Goal: Transaction & Acquisition: Book appointment/travel/reservation

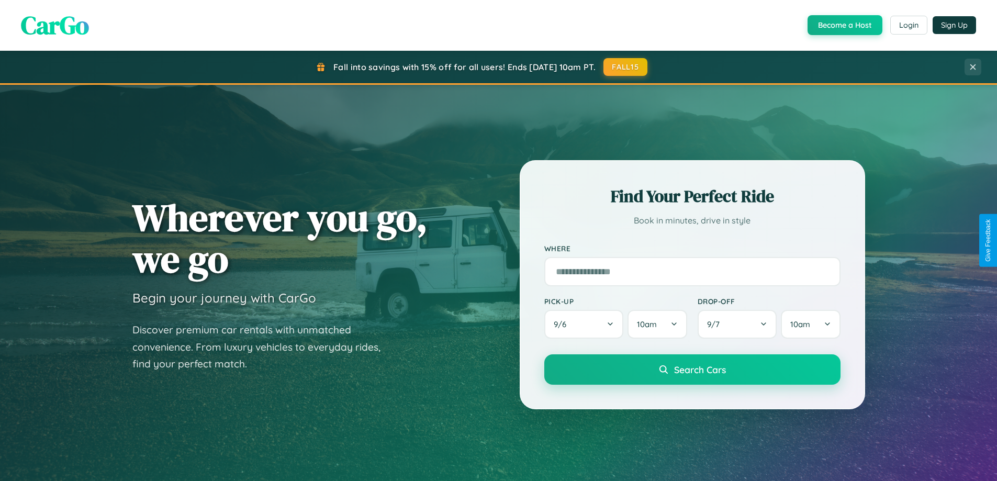
scroll to position [720, 0]
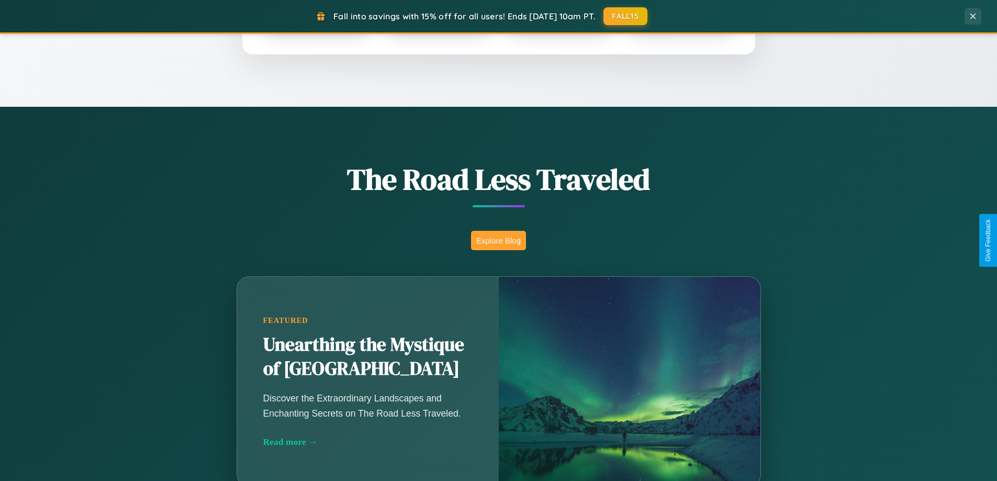
click at [498, 240] on button "Explore Blog" at bounding box center [498, 240] width 55 height 19
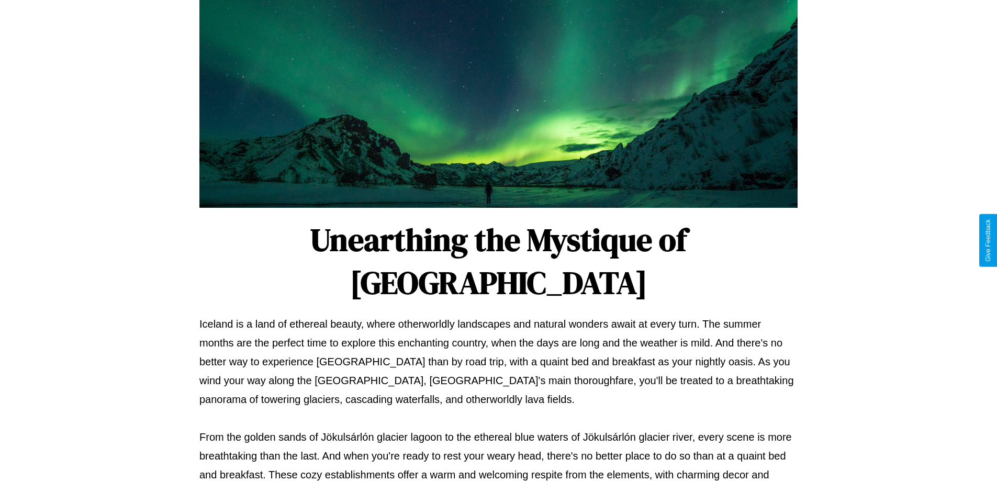
scroll to position [339, 0]
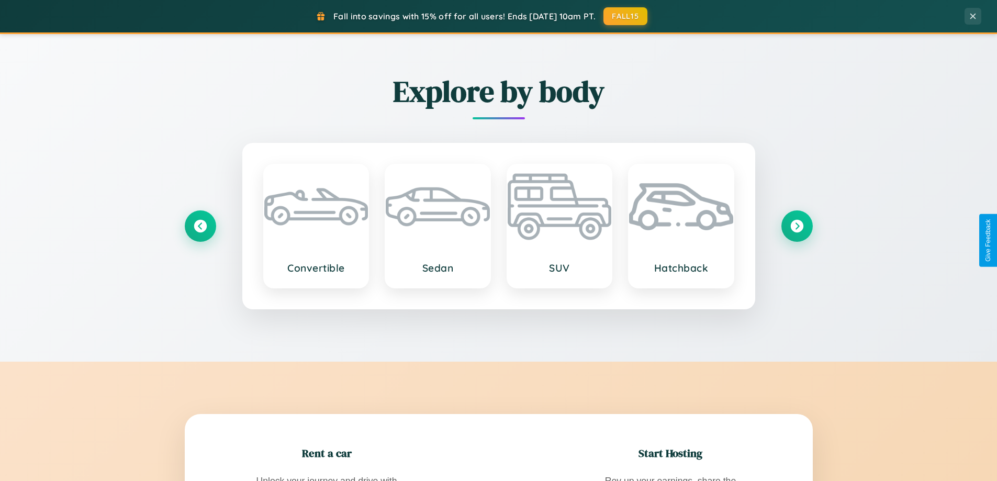
scroll to position [1682, 0]
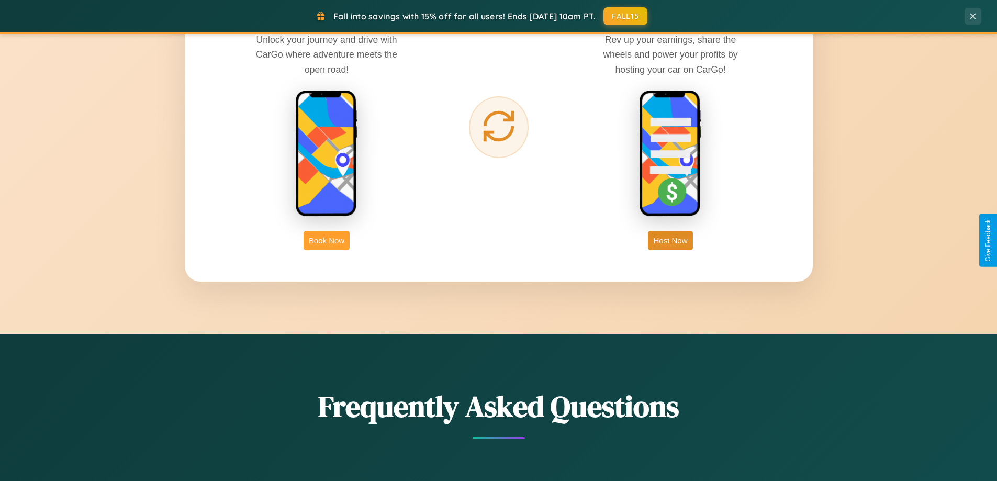
click at [327, 240] on button "Book Now" at bounding box center [327, 240] width 46 height 19
